Goal: Task Accomplishment & Management: Complete application form

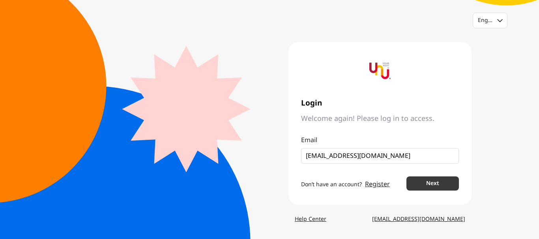
type input "[EMAIL_ADDRESS][DOMAIN_NAME]"
click at [436, 178] on button "Next" at bounding box center [432, 184] width 52 height 14
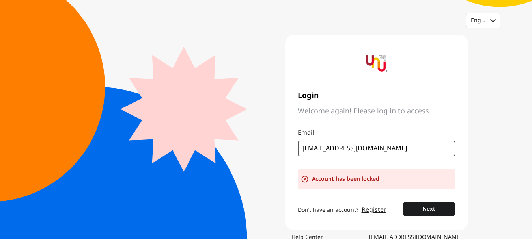
click at [390, 150] on input "[EMAIL_ADDRESS][DOMAIN_NAME]" at bounding box center [374, 148] width 142 height 9
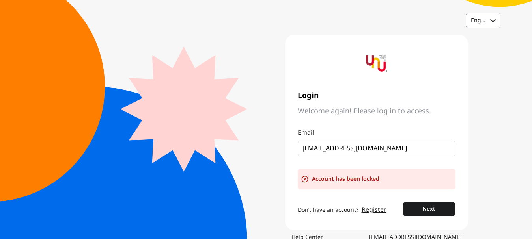
click at [488, 21] on div "English" at bounding box center [483, 20] width 34 height 15
click at [480, 53] on div "Thai" at bounding box center [476, 54] width 11 height 8
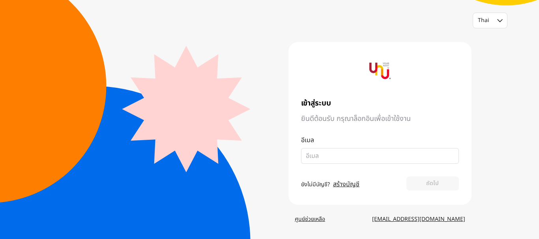
click at [352, 187] on link "สร้างบัญชี" at bounding box center [346, 184] width 26 height 9
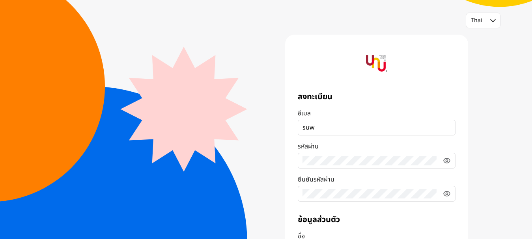
type input "[EMAIL_ADDRESS][DOMAIN_NAME]"
type input "Ocean"
type input "Life"
click at [446, 161] on icon at bounding box center [447, 161] width 2 height 2
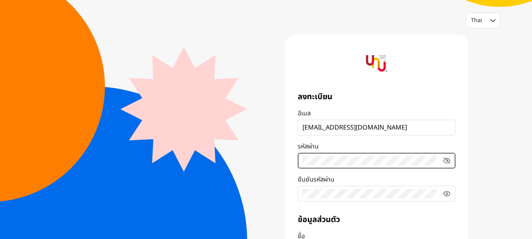
click at [297, 161] on div "ลงทะเบียน อีเมล [EMAIL_ADDRESS][DOMAIN_NAME] รหัสผ่าน ยืนยันรหัสผ่าน ข้อมูลส่วน…" at bounding box center [376, 200] width 183 height 330
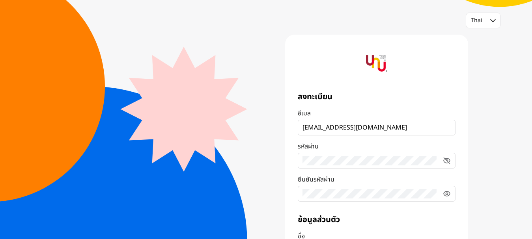
click at [451, 196] on fieldset at bounding box center [377, 194] width 158 height 16
click at [449, 195] on icon at bounding box center [447, 194] width 8 height 8
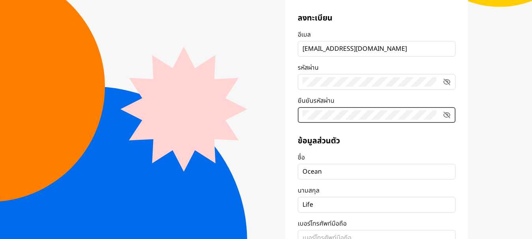
scroll to position [138, 0]
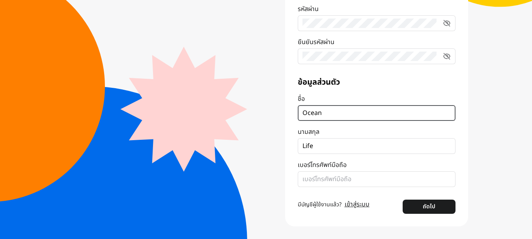
drag, startPoint x: 327, startPoint y: 114, endPoint x: 297, endPoint y: 116, distance: 30.4
click at [297, 116] on div "ลงทะเบียน อีเมล [EMAIL_ADDRESS][DOMAIN_NAME] รหัสผ่าน ยืนยันรหัสผ่าน ข้อมูลส่วน…" at bounding box center [376, 62] width 183 height 330
type input "Suwimol"
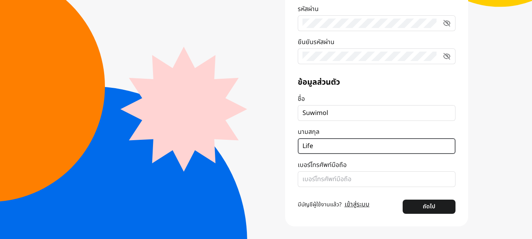
drag, startPoint x: 316, startPoint y: 145, endPoint x: 285, endPoint y: 143, distance: 31.2
click at [285, 143] on div "ลงทะเบียน อีเมล [EMAIL_ADDRESS][DOMAIN_NAME] รหัสผ่าน ยืนยันรหัสผ่าน ข้อมูลส่วน…" at bounding box center [376, 62] width 183 height 330
type input "Leelacharuwan"
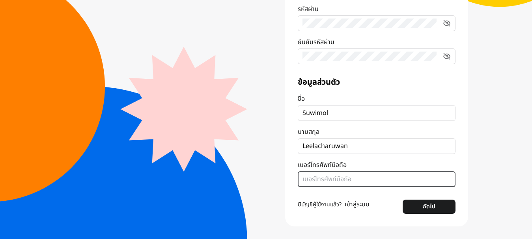
click at [340, 181] on input "เบอร์โทรศัพท์มือถือ" at bounding box center [377, 179] width 148 height 9
type input "0955378585"
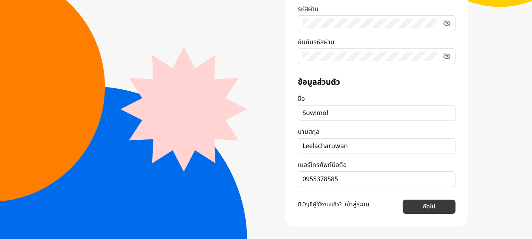
click at [428, 208] on button "ถัดไป" at bounding box center [429, 207] width 52 height 14
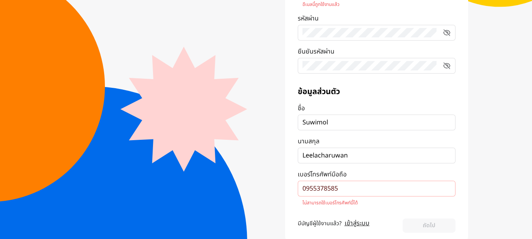
scroll to position [147, 0]
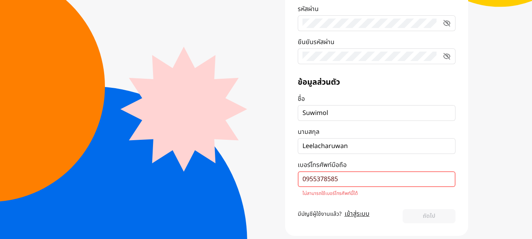
click at [317, 180] on input "0955378585" at bounding box center [377, 179] width 148 height 9
click at [354, 180] on input "0955378585" at bounding box center [377, 179] width 148 height 9
click at [363, 177] on input "0955378585" at bounding box center [377, 179] width 148 height 9
click at [360, 214] on link "เข้าสู่ระบบ" at bounding box center [357, 213] width 25 height 9
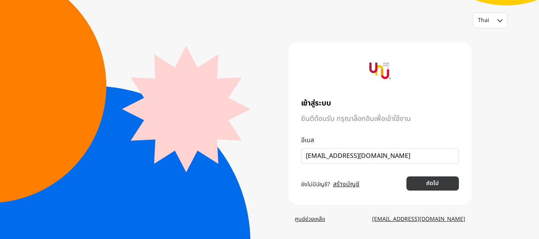
type input "[EMAIL_ADDRESS][DOMAIN_NAME]"
click at [421, 181] on button "ถัดไป" at bounding box center [432, 184] width 52 height 14
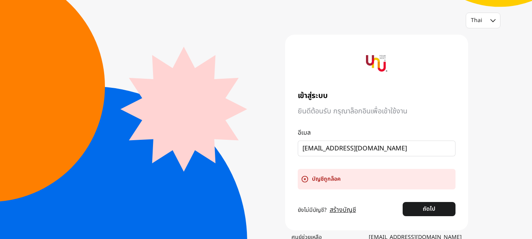
drag, startPoint x: 303, startPoint y: 179, endPoint x: 353, endPoint y: 182, distance: 51.0
click at [321, 179] on div "บัญชีถูกล็อค" at bounding box center [377, 179] width 158 height 21
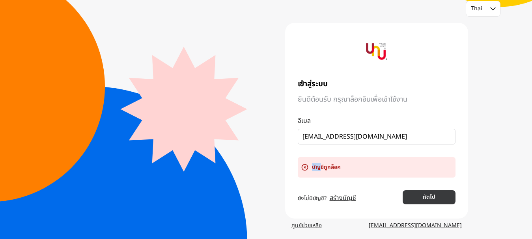
scroll to position [18, 0]
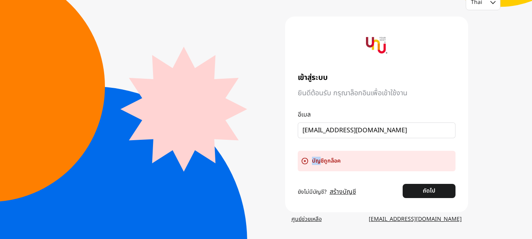
click at [449, 219] on link "[EMAIL_ADDRESS][DOMAIN_NAME]" at bounding box center [416, 220] width 106 height 14
